Goal: Information Seeking & Learning: Learn about a topic

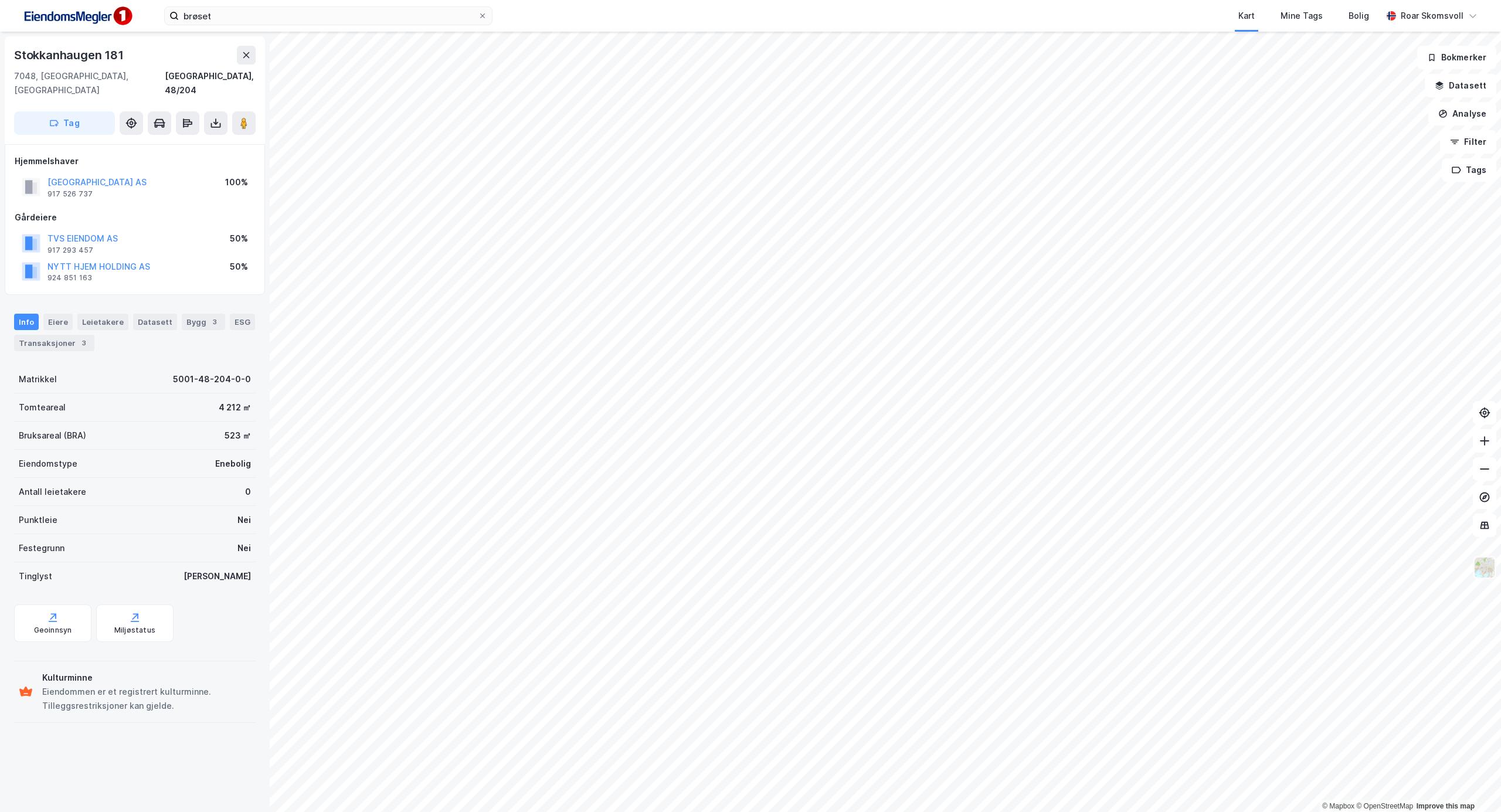
click at [1478, 567] on img at bounding box center [1485, 567] width 22 height 22
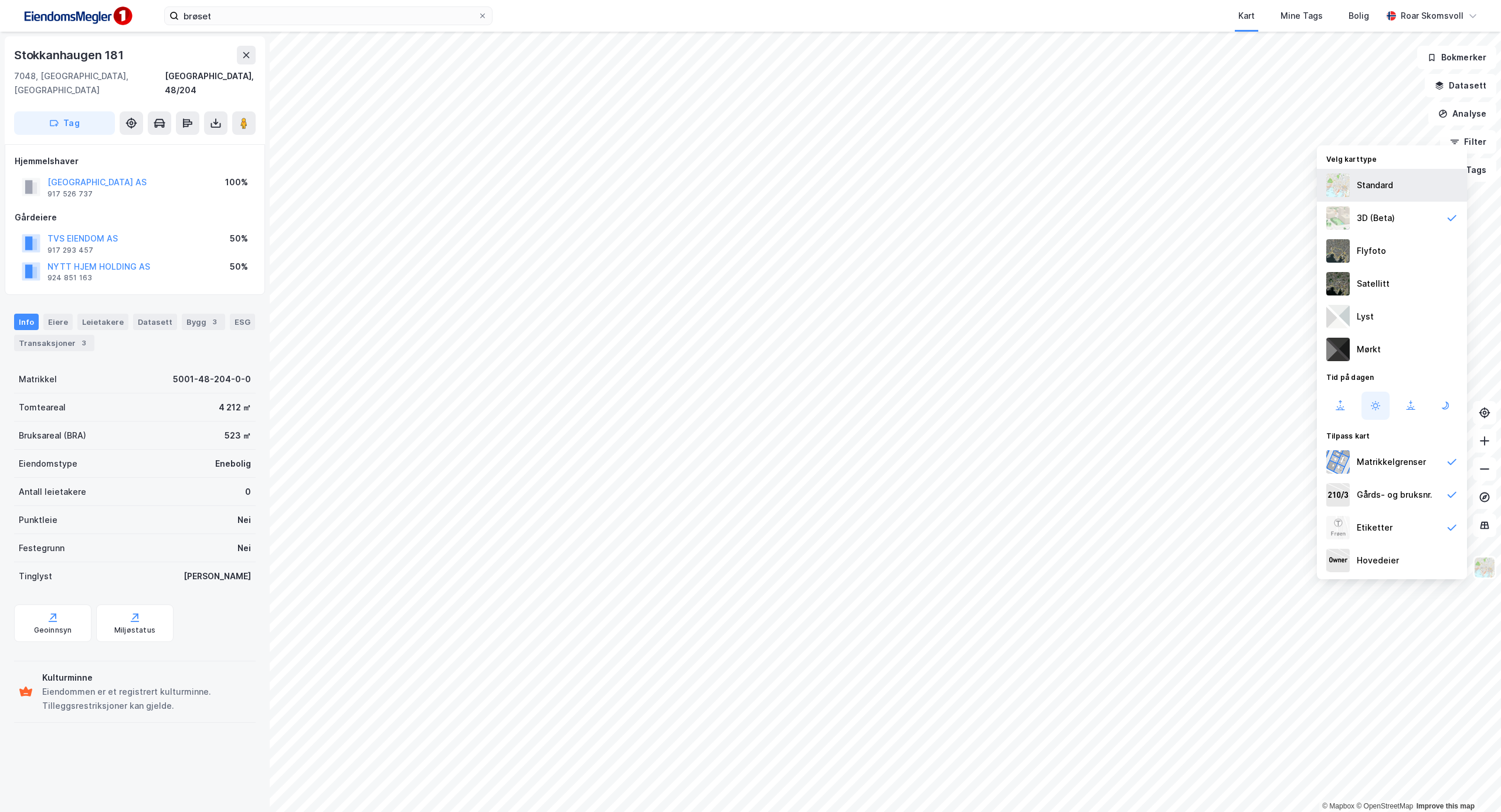
click at [1375, 178] on div "Standard" at bounding box center [1375, 185] width 36 height 14
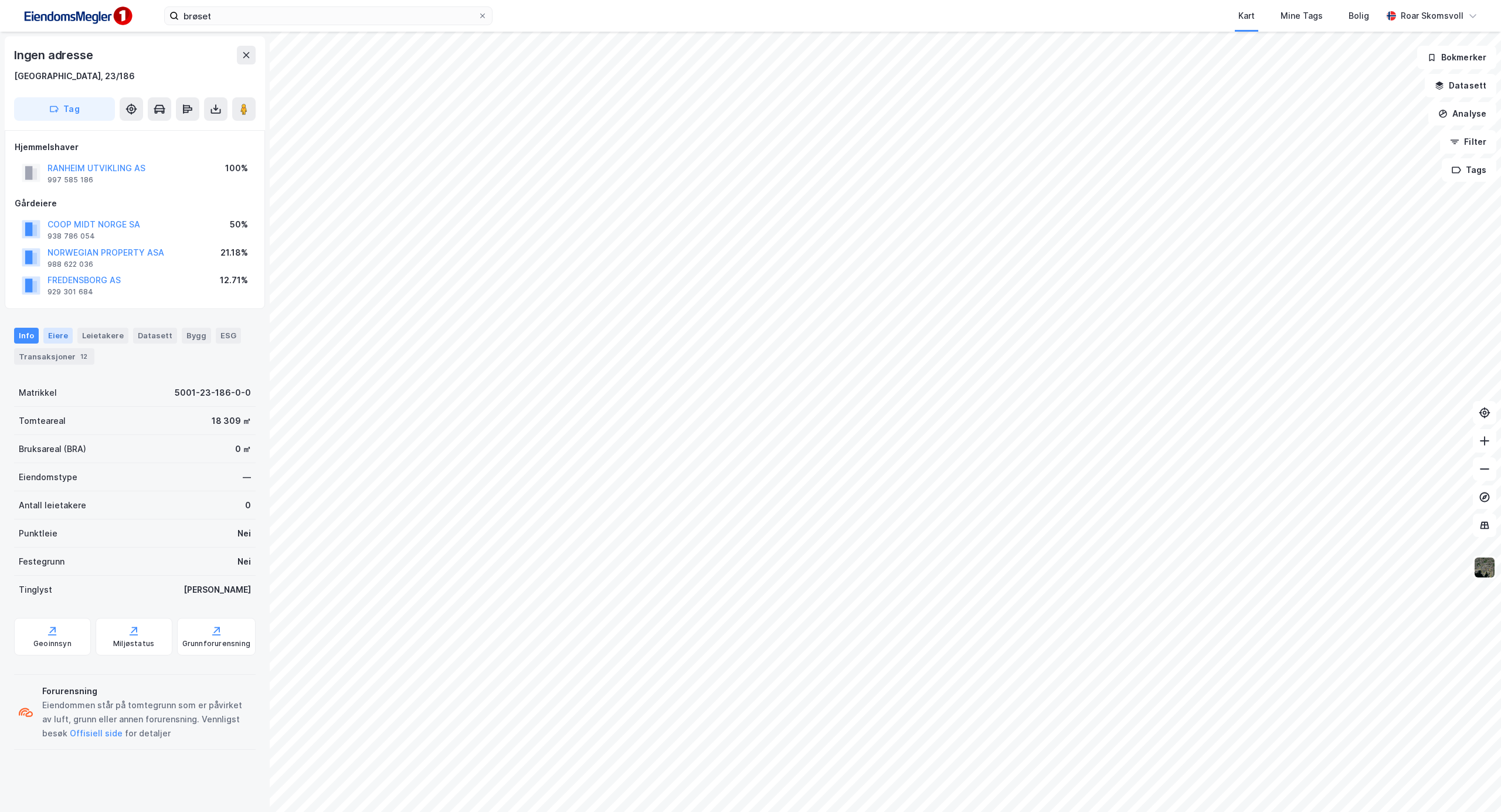
click at [54, 335] on div "Eiere" at bounding box center [58, 335] width 29 height 15
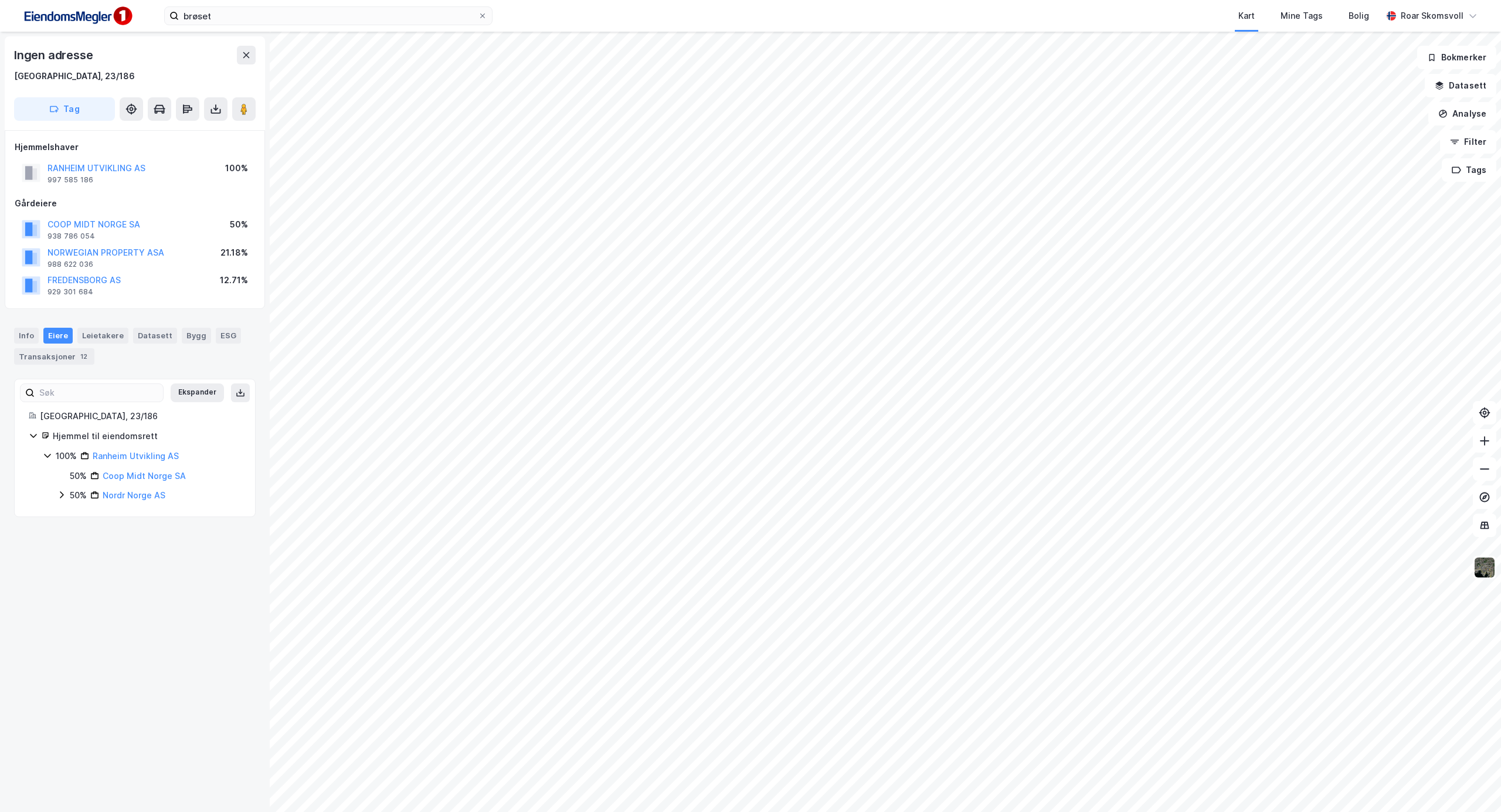
click at [63, 497] on icon at bounding box center [61, 495] width 4 height 7
click at [61, 500] on icon at bounding box center [61, 495] width 9 height 9
click at [20, 338] on div "Info" at bounding box center [26, 335] width 25 height 15
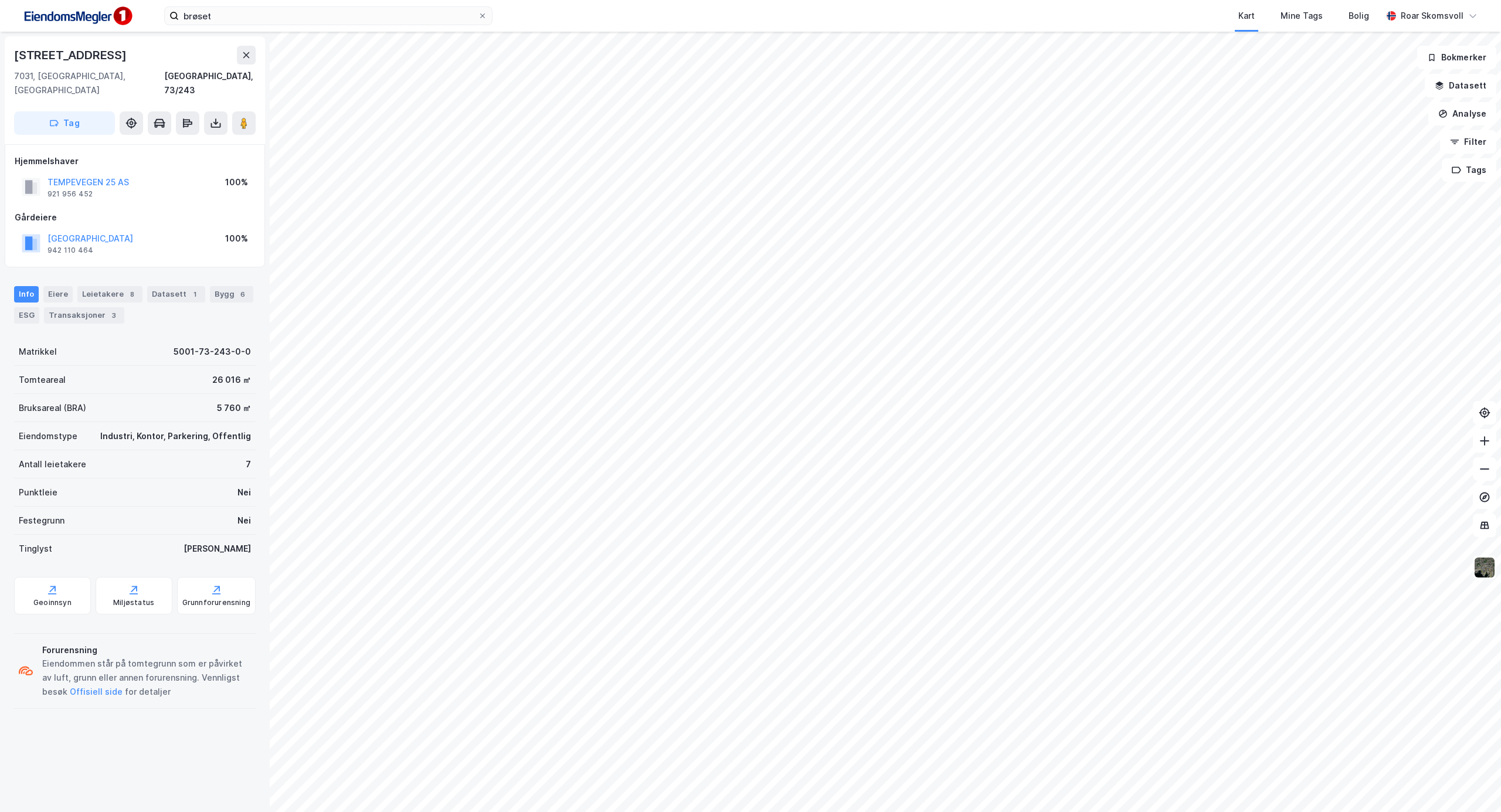
click at [796, 811] on html "brøset Kart Mine Tags [PERSON_NAME] Roar Skomsvoll © Mapbox © OpenStreetMap Imp…" at bounding box center [750, 406] width 1501 height 812
click at [1009, 811] on html "brøset Kart Mine Tags [PERSON_NAME] Roar Skomsvoll © Mapbox © OpenStreetMap Imp…" at bounding box center [750, 406] width 1501 height 812
click at [788, 811] on html "brøset Kart Mine Tags [PERSON_NAME] Roar Skomsvoll © Mapbox © OpenStreetMap Imp…" at bounding box center [750, 406] width 1501 height 812
click at [1159, 811] on html "brøset Kart Mine Tags [PERSON_NAME] Roar Skomsvoll © Mapbox © OpenStreetMap Imp…" at bounding box center [750, 406] width 1501 height 812
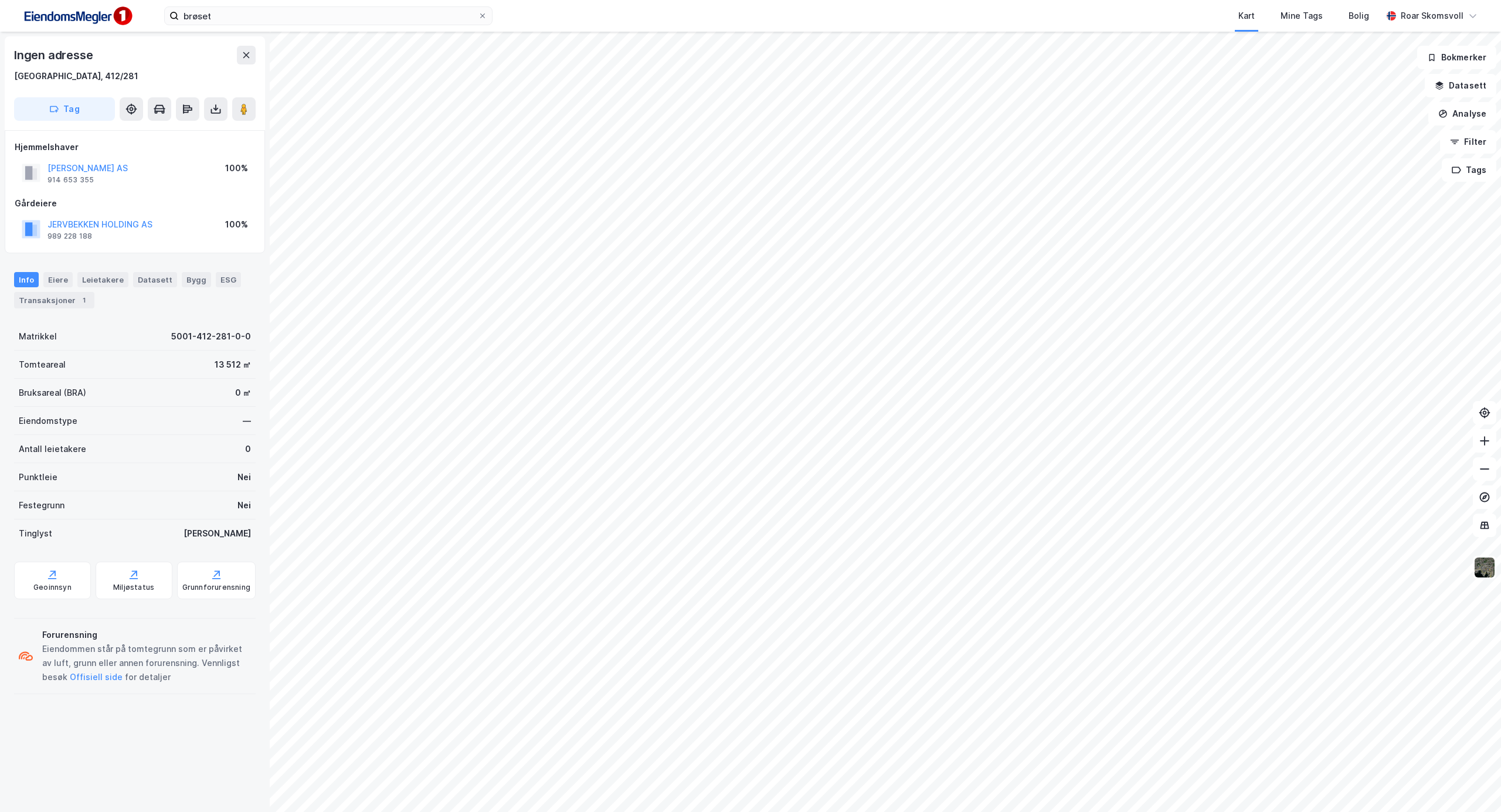
click at [1014, 811] on html "brøset Kart Mine Tags [PERSON_NAME] Roar Skomsvoll © Mapbox © OpenStreetMap Imp…" at bounding box center [750, 406] width 1501 height 812
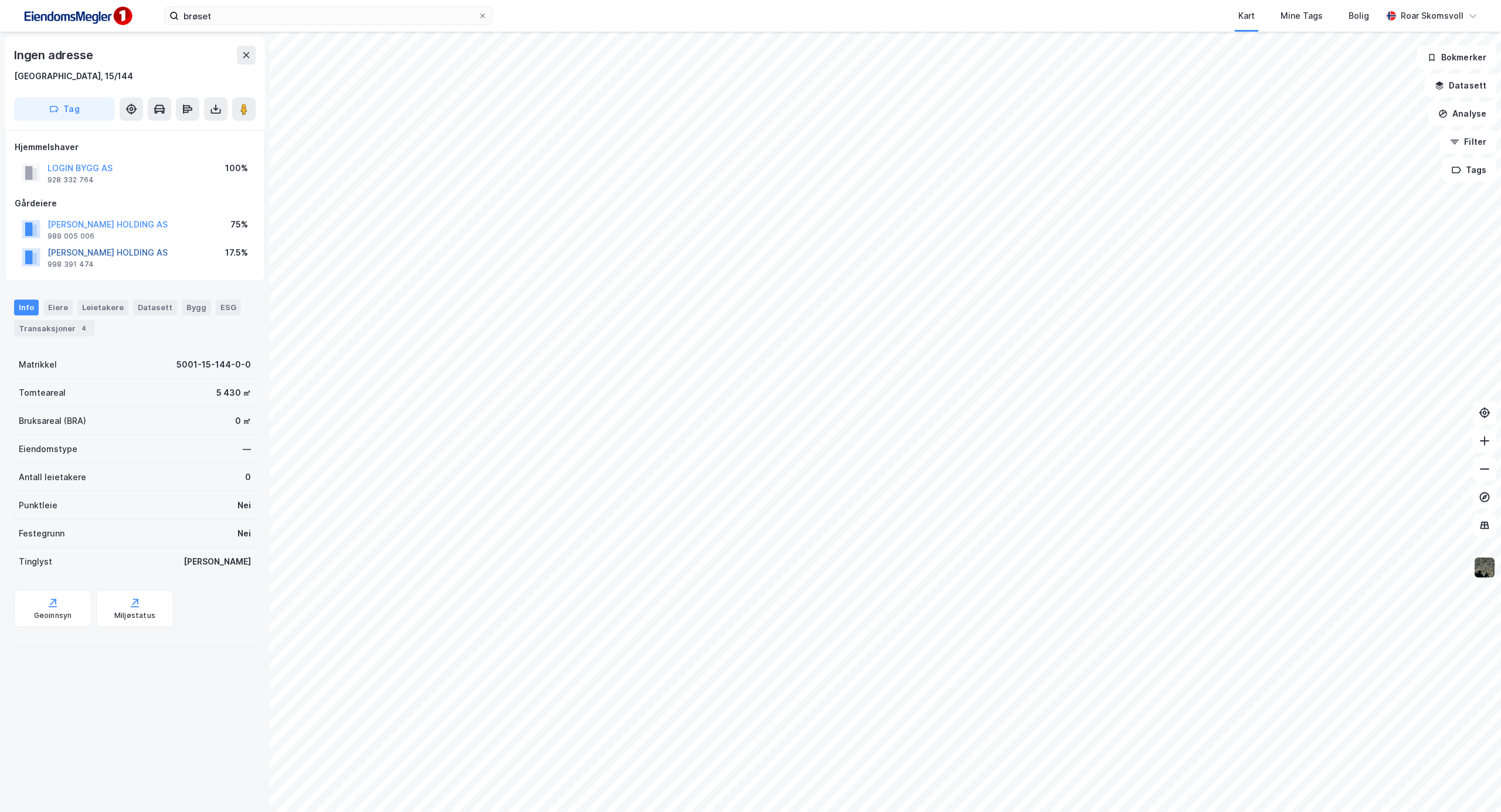
click at [0, 0] on button "[PERSON_NAME] HOLDING AS" at bounding box center [0, 0] width 0 height 0
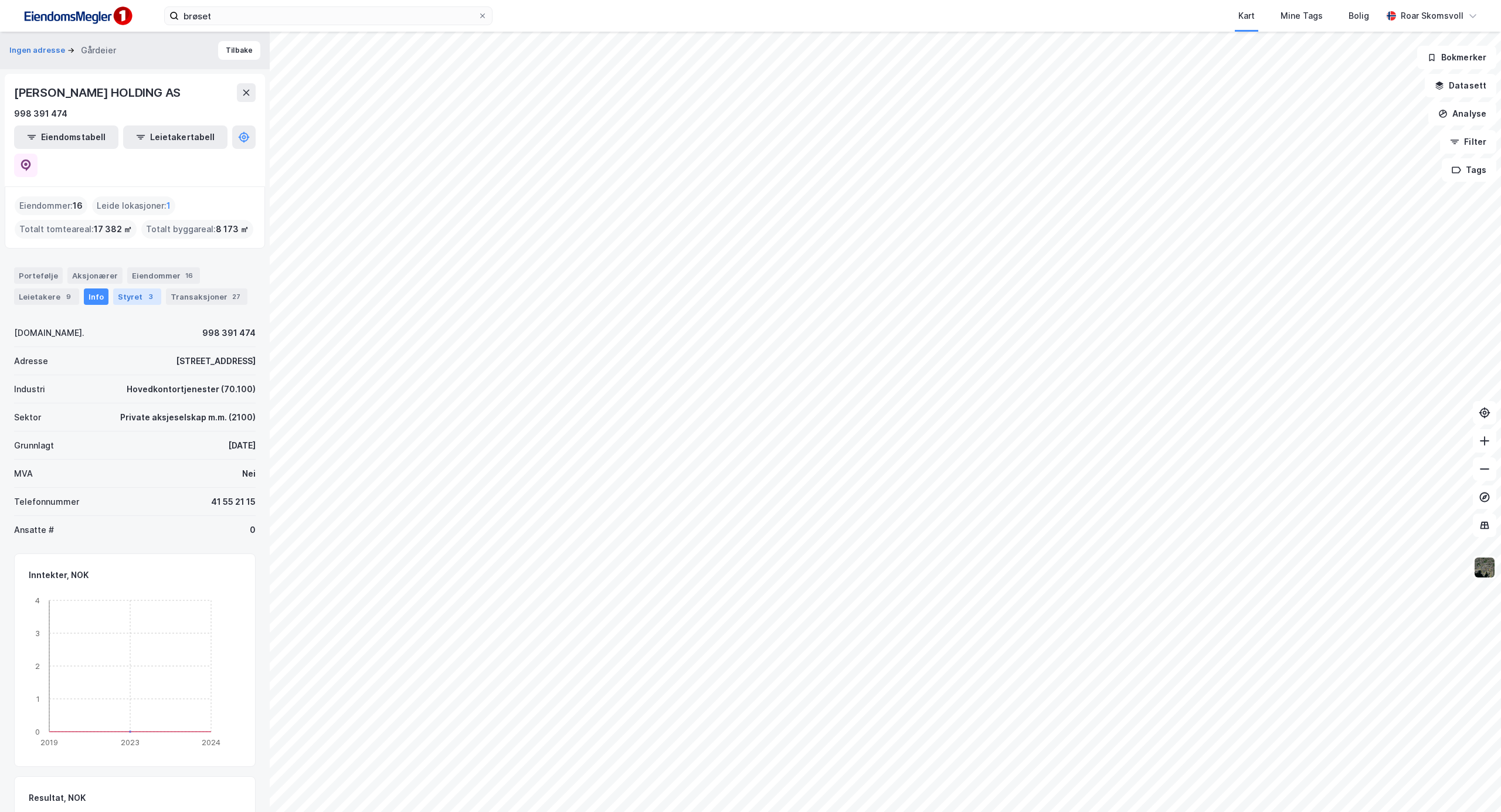
click at [116, 289] on div "Styret 3" at bounding box center [137, 297] width 48 height 16
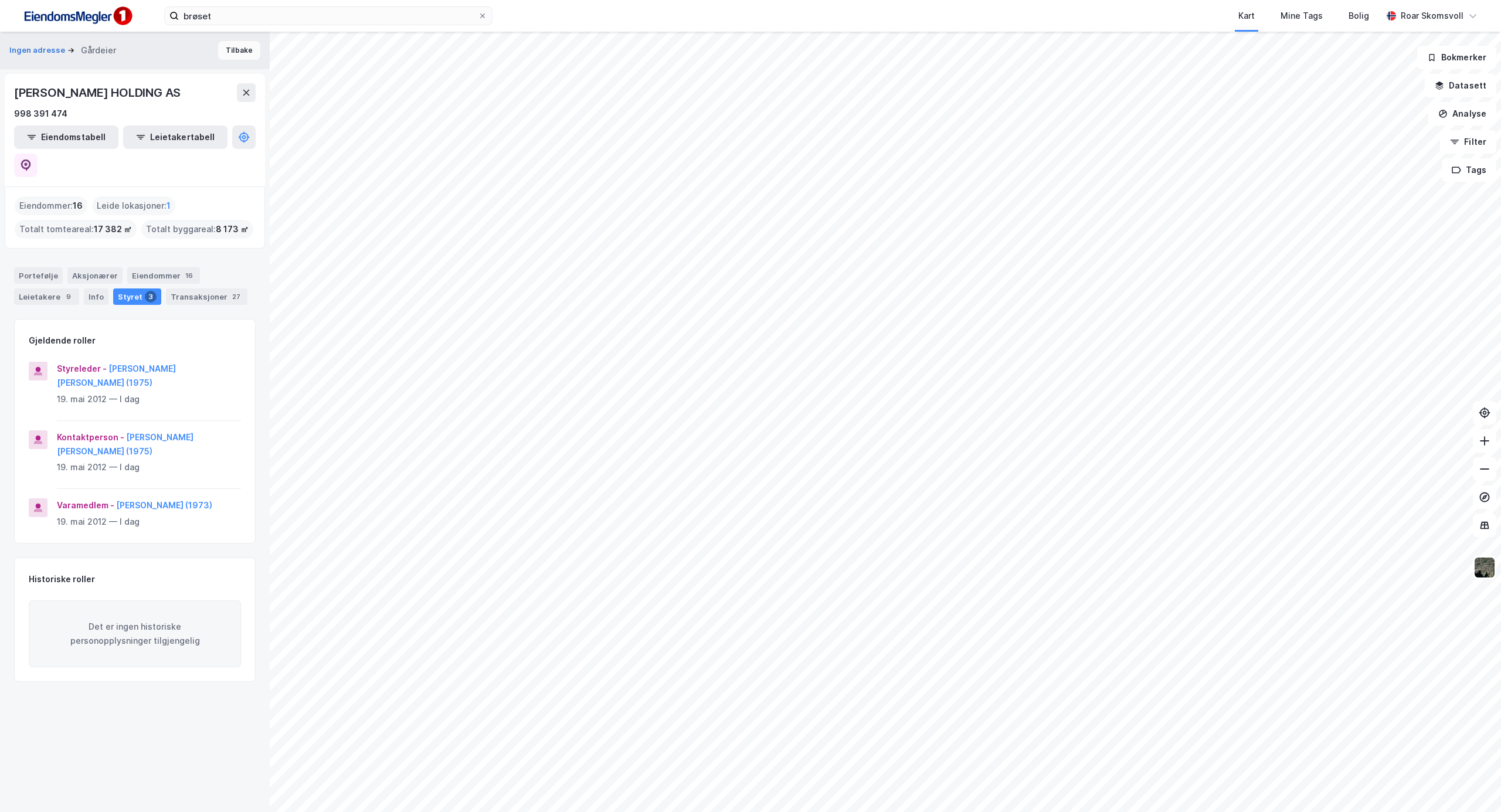
click at [232, 51] on button "Tilbake" at bounding box center [239, 51] width 42 height 19
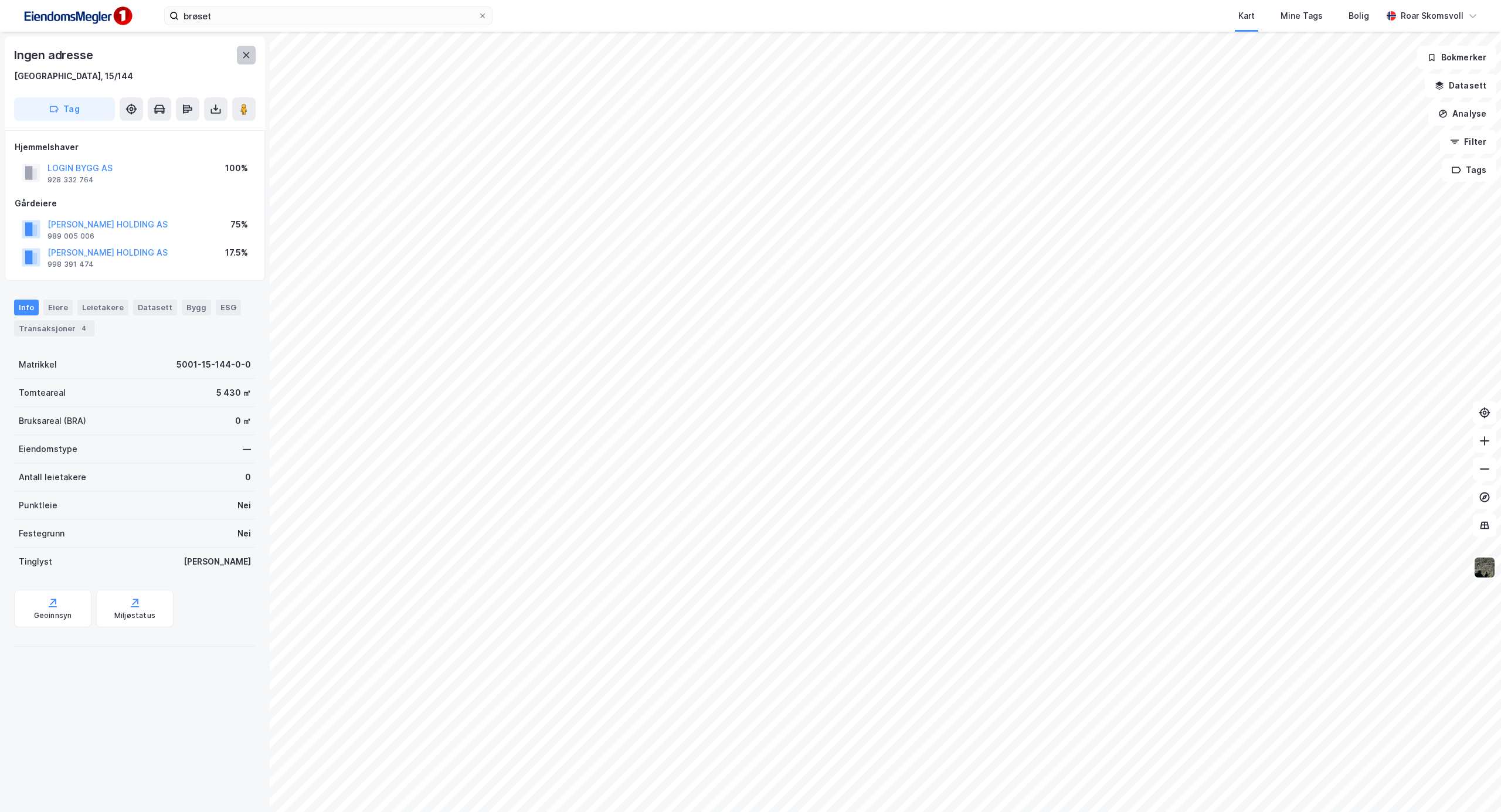
click at [247, 54] on icon at bounding box center [246, 55] width 6 height 6
click at [590, 811] on html "brøset Kart Mine Tags [PERSON_NAME] Roar Skomsvoll © Mapbox © OpenStreetMap Imp…" at bounding box center [750, 406] width 1501 height 812
click at [1501, 620] on html "brøset Kart Mine Tags [PERSON_NAME] Roar Skomsvoll © Mapbox © OpenStreetMap Imp…" at bounding box center [750, 406] width 1501 height 812
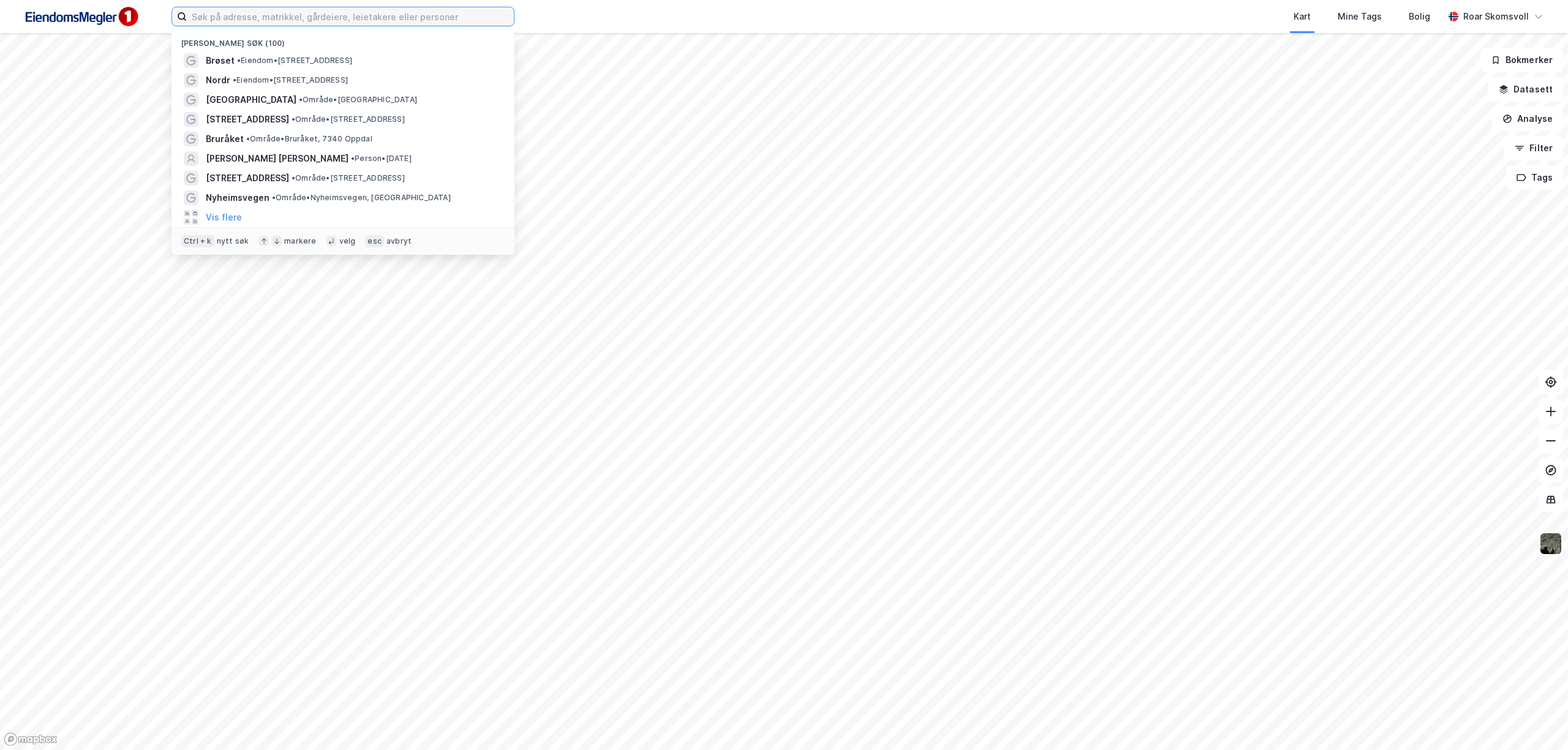
click at [250, 16] on input at bounding box center [350, 16] width 327 height 19
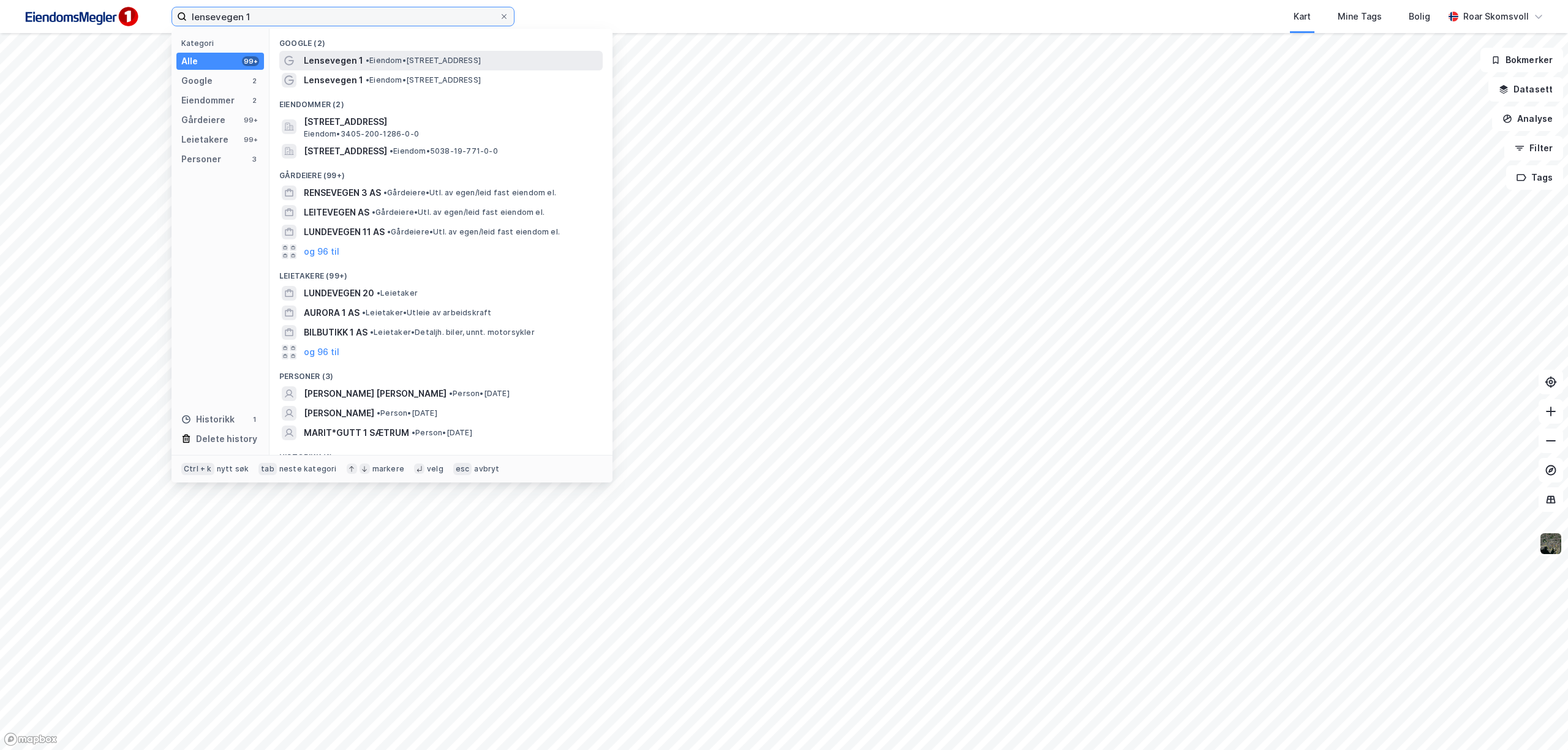
type input "lensevegen 1"
click at [393, 67] on div "Lensevegen 1 • Eiendom • Lensevegen 1, 7650 Verdal" at bounding box center [452, 61] width 296 height 15
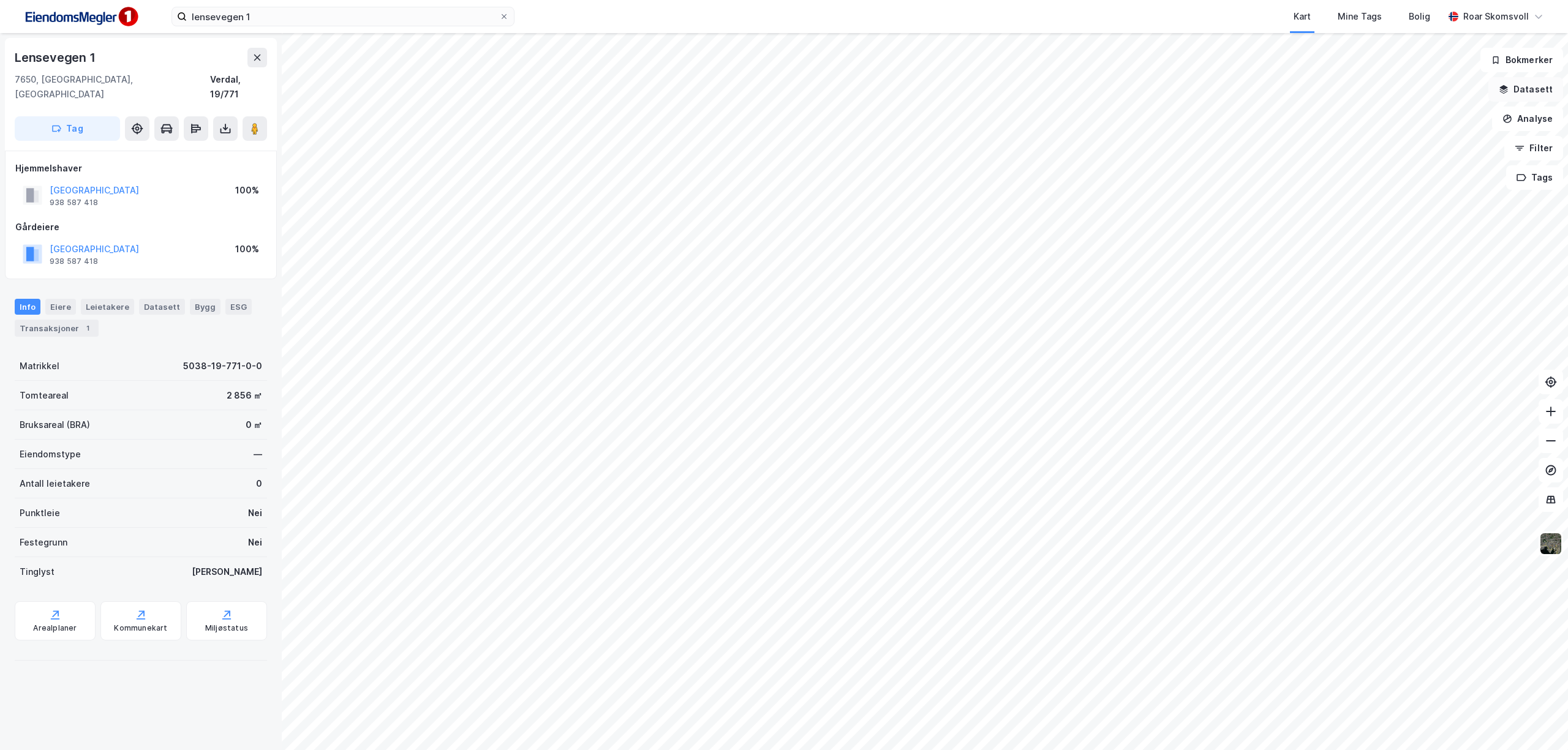
click at [1532, 89] on button "Datasett" at bounding box center [1526, 89] width 74 height 25
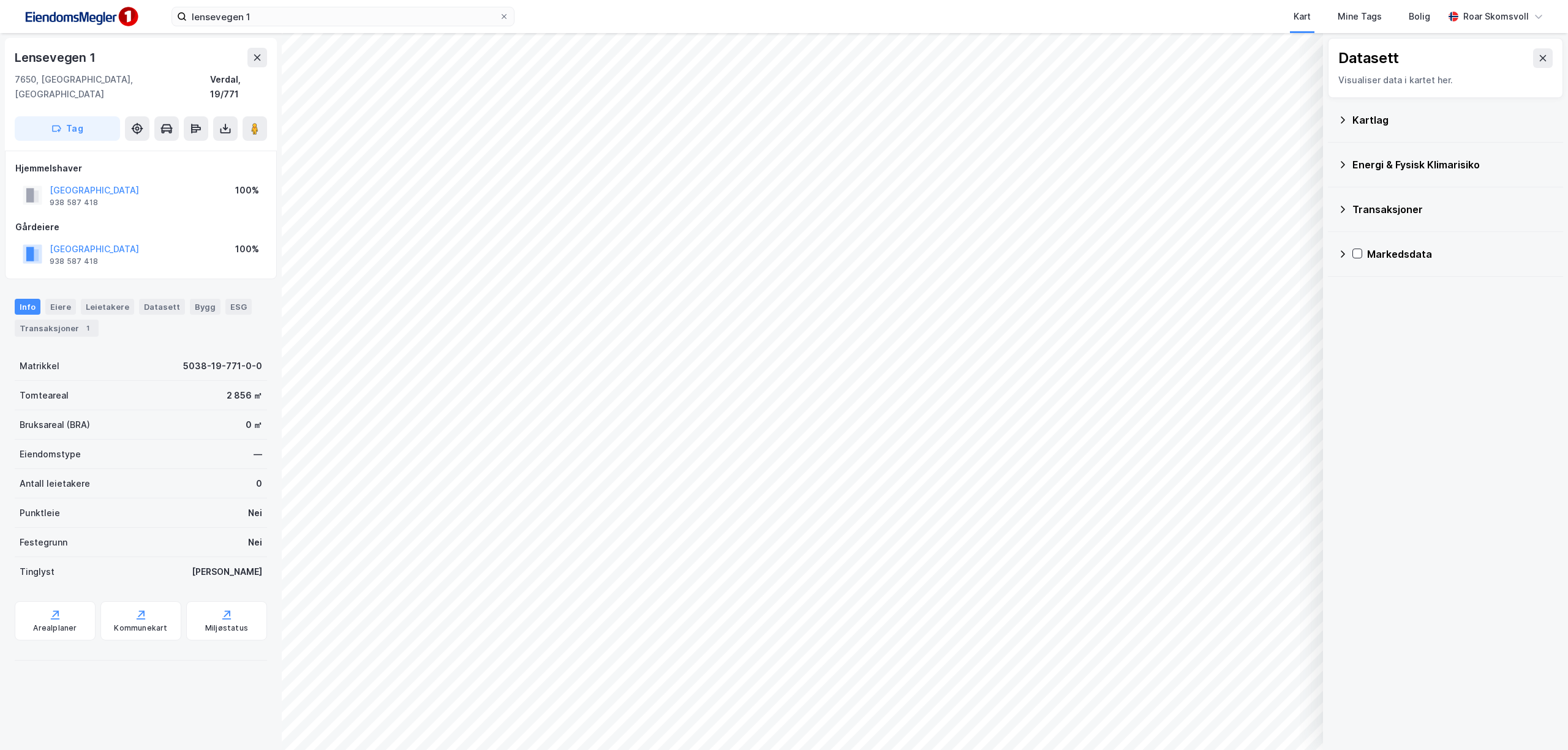
click at [1347, 122] on icon at bounding box center [1342, 120] width 10 height 10
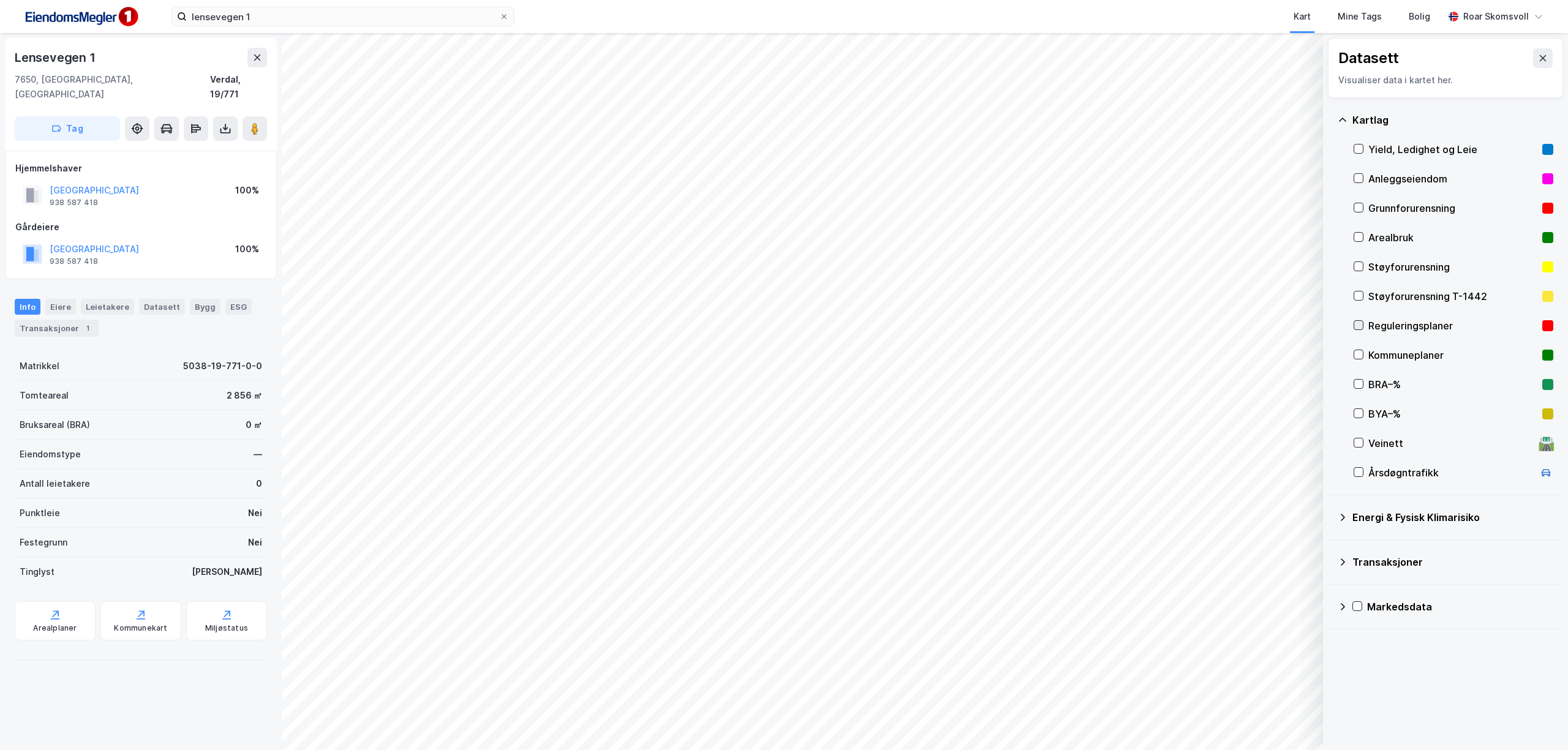
click at [1363, 325] on div at bounding box center [1359, 325] width 10 height 10
click at [1358, 353] on icon at bounding box center [1359, 355] width 9 height 9
click at [1358, 266] on icon at bounding box center [1359, 267] width 9 height 9
click at [1360, 296] on icon at bounding box center [1359, 296] width 7 height 4
click at [1360, 238] on icon at bounding box center [1359, 238] width 7 height 4
